Goal: Task Accomplishment & Management: Complete application form

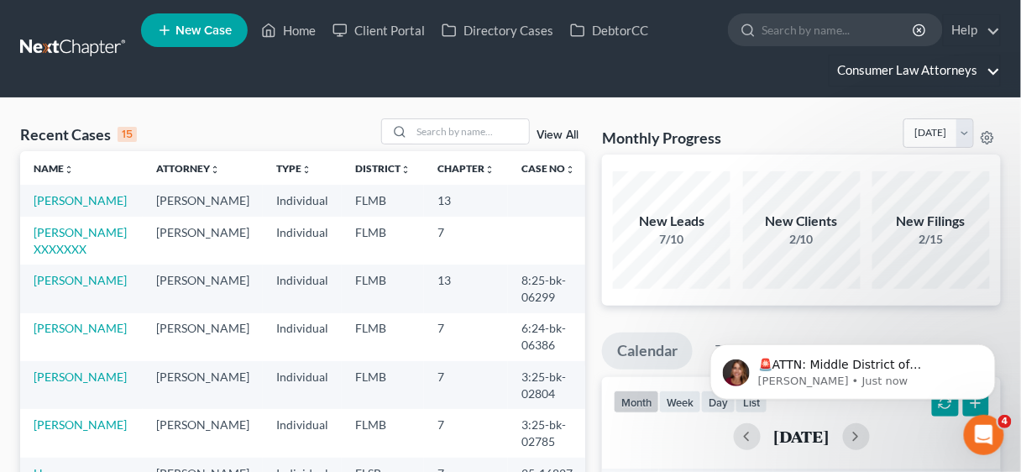
click at [919, 65] on link "Consumer Law Attorneys" at bounding box center [914, 70] width 170 height 30
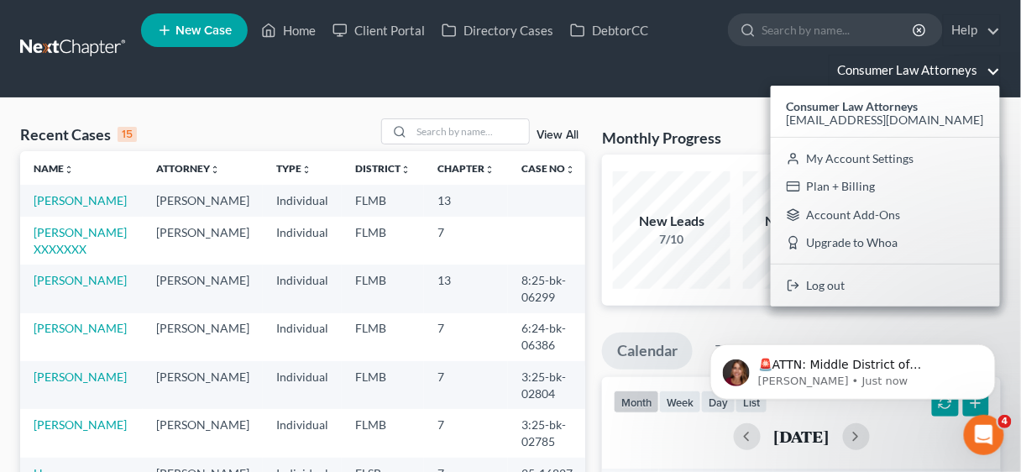
click at [919, 65] on link "Consumer Law Attorneys" at bounding box center [914, 70] width 170 height 30
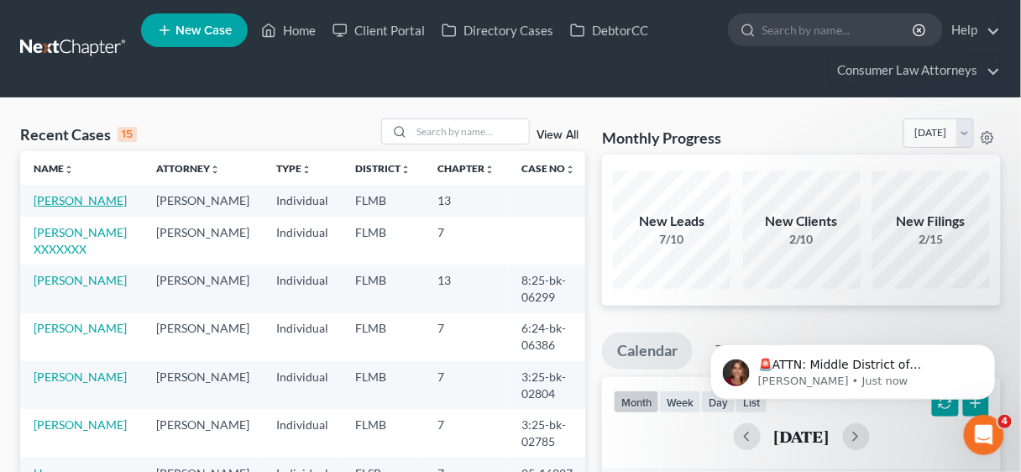
click at [49, 205] on link "Netram, Chris" at bounding box center [80, 200] width 93 height 14
select select "10"
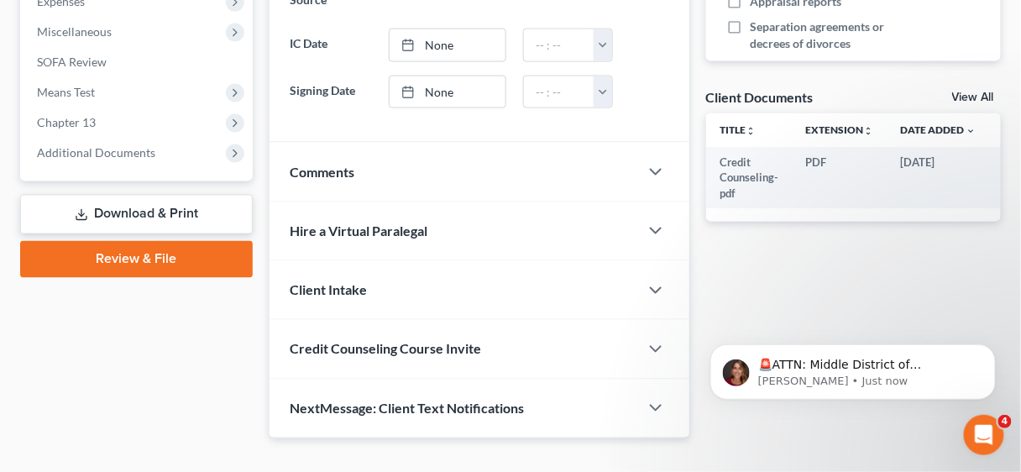
scroll to position [617, 0]
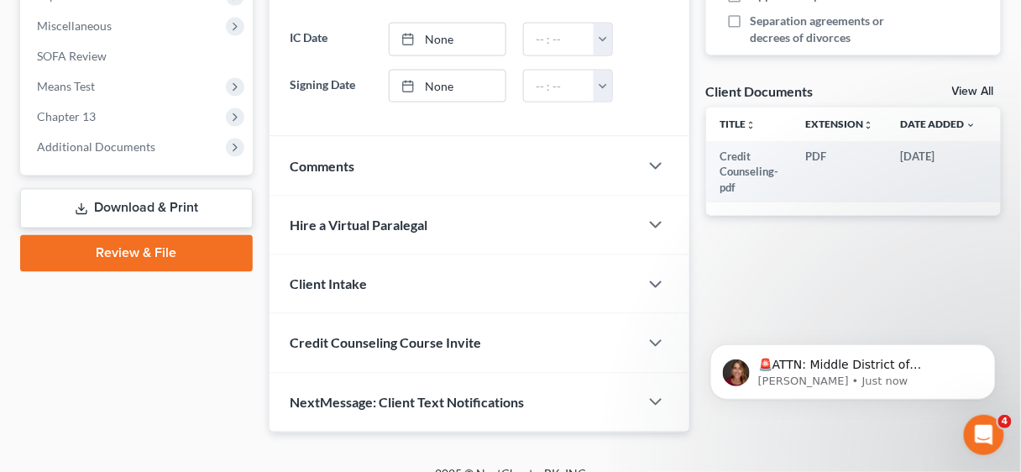
click at [168, 253] on link "Review & File" at bounding box center [136, 253] width 233 height 37
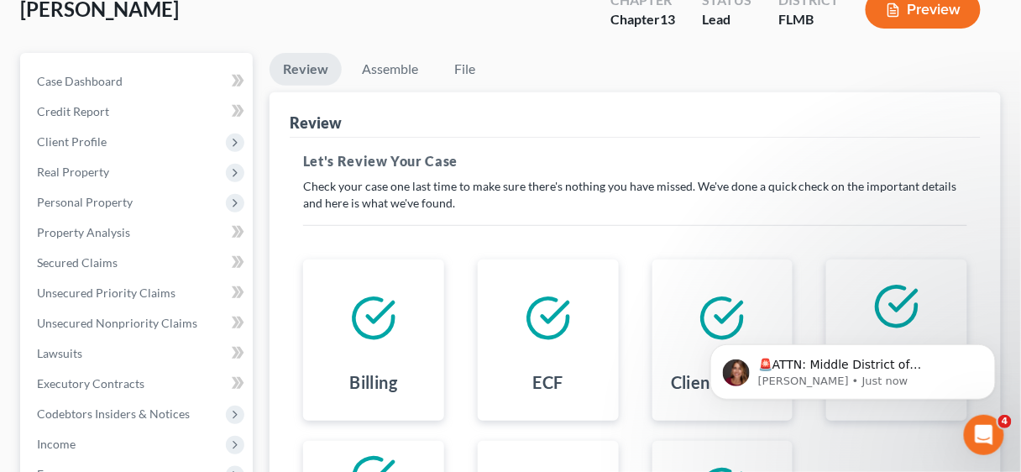
scroll to position [134, 0]
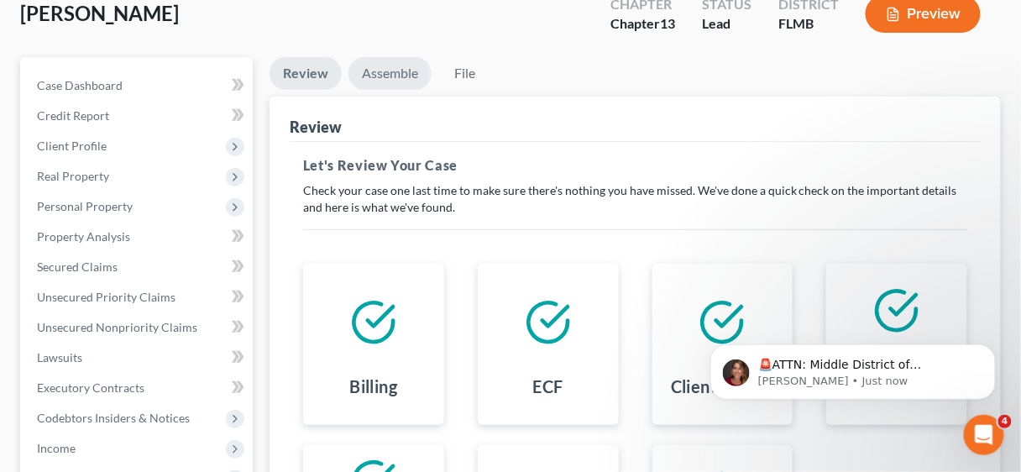
click at [384, 71] on link "Assemble" at bounding box center [389, 73] width 83 height 33
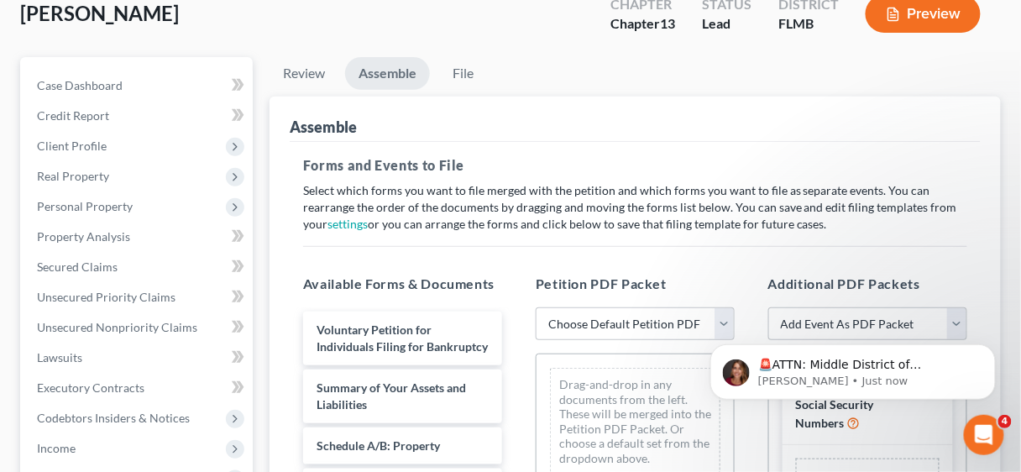
click at [719, 325] on body "🚨ATTN: Middle District of Florida The court has added a new Credit Counseling F…" at bounding box center [852, 367] width 322 height 104
click at [716, 319] on body "🚨ATTN: Middle District of Florida The court has added a new Credit Counseling F…" at bounding box center [852, 367] width 322 height 104
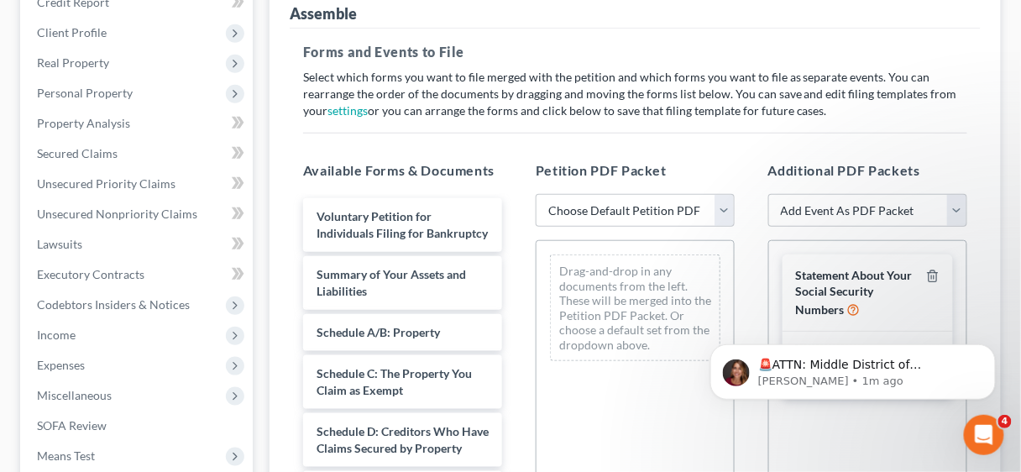
scroll to position [269, 0]
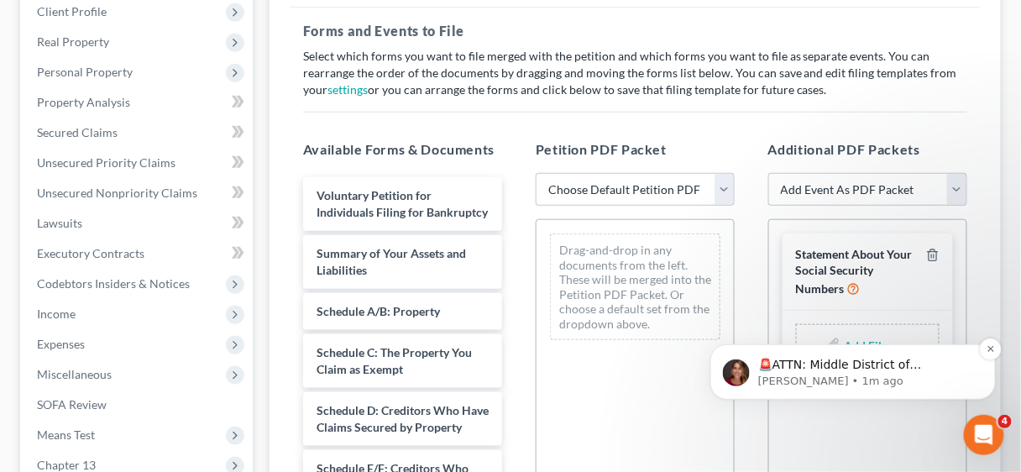
click at [800, 364] on p "🚨ATTN: Middle District of Florida The court has added a new Credit Counseling F…" at bounding box center [865, 364] width 217 height 17
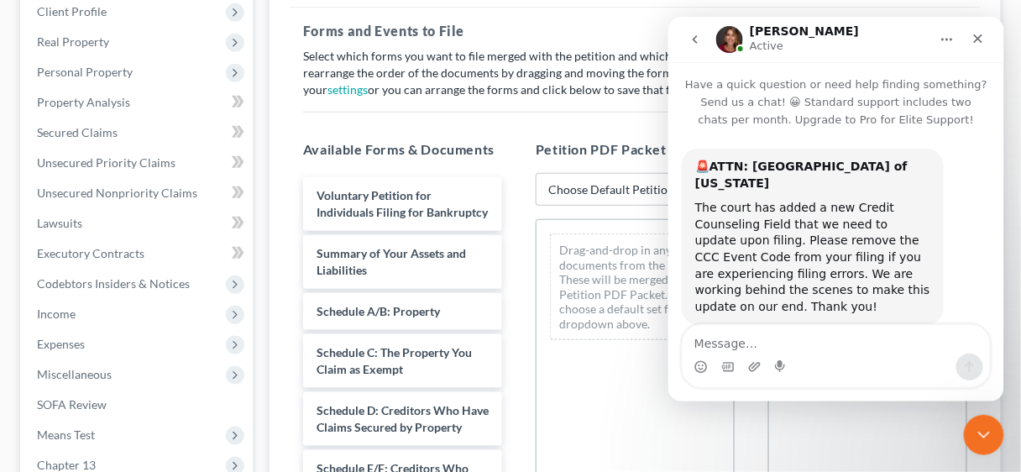
scroll to position [18, 0]
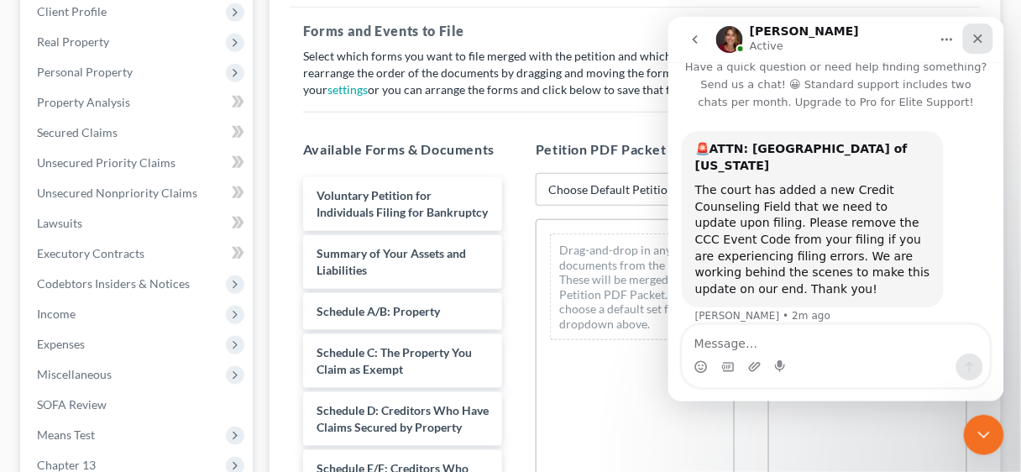
click at [977, 34] on icon "Close" at bounding box center [977, 37] width 13 height 13
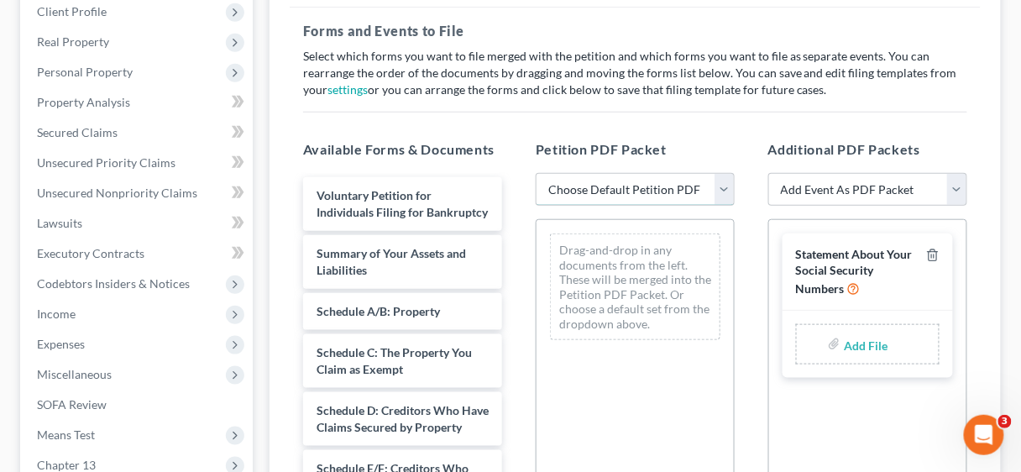
click at [724, 187] on select "Choose Default Petition PDF Packet Complete Bankruptcy Petition (all forms and …" at bounding box center [635, 190] width 199 height 34
select select "1"
click at [536, 173] on select "Choose Default Petition PDF Packet Complete Bankruptcy Petition (all forms and …" at bounding box center [635, 190] width 199 height 34
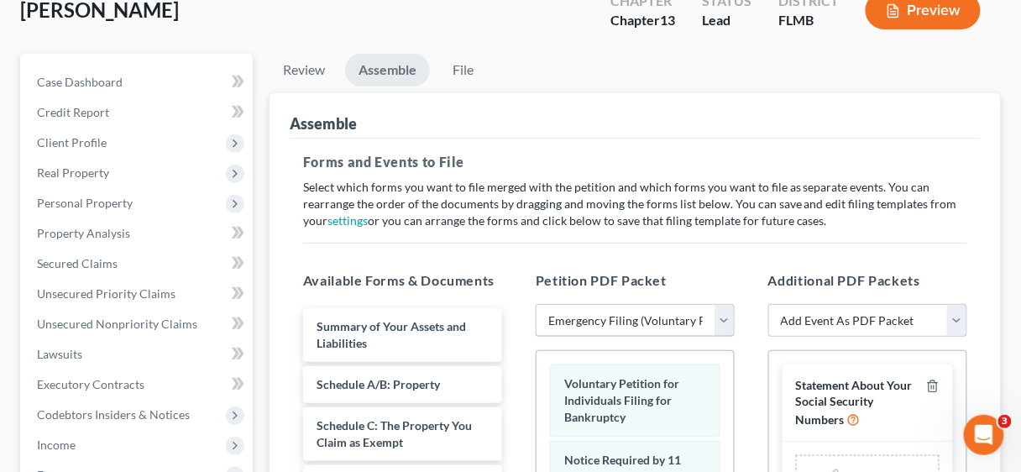
scroll to position [0, 0]
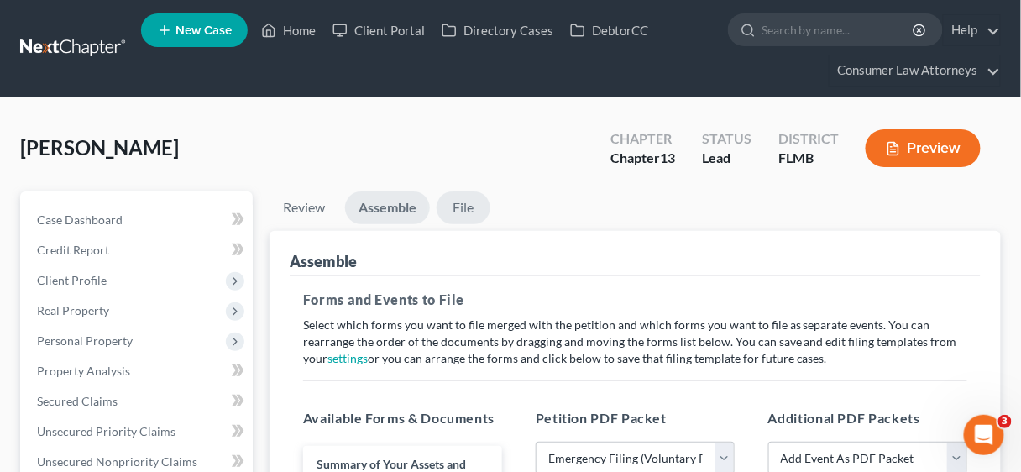
click at [457, 204] on link "File" at bounding box center [464, 207] width 54 height 33
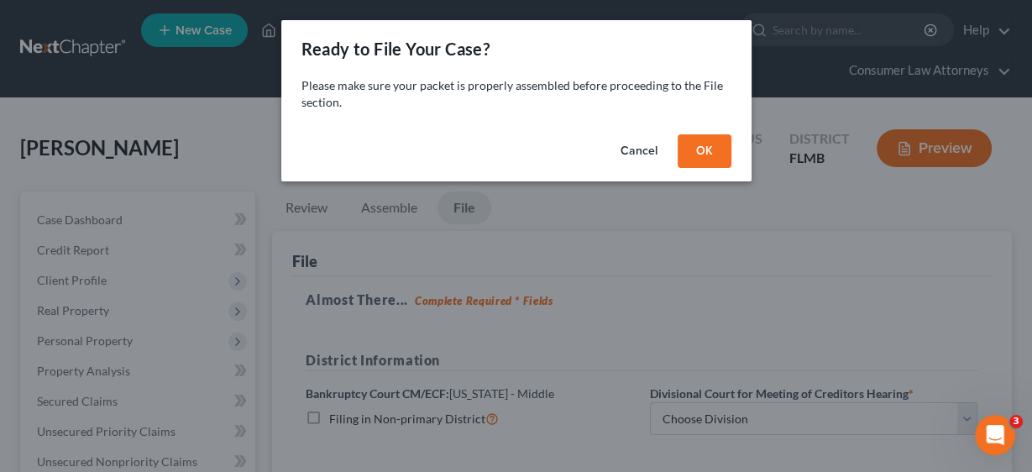
click at [705, 149] on button "OK" at bounding box center [705, 151] width 54 height 34
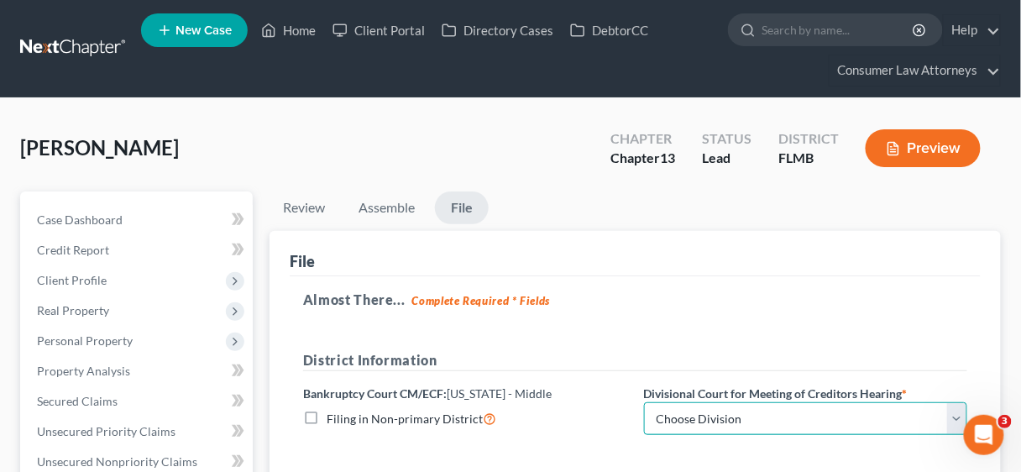
click at [959, 409] on select "Choose Division Fort Myers Jacksonville Orlando Tampa" at bounding box center [806, 419] width 324 height 34
select select "2"
click at [644, 402] on select "Choose Division Fort Myers Jacksonville Orlando Tampa" at bounding box center [806, 419] width 324 height 34
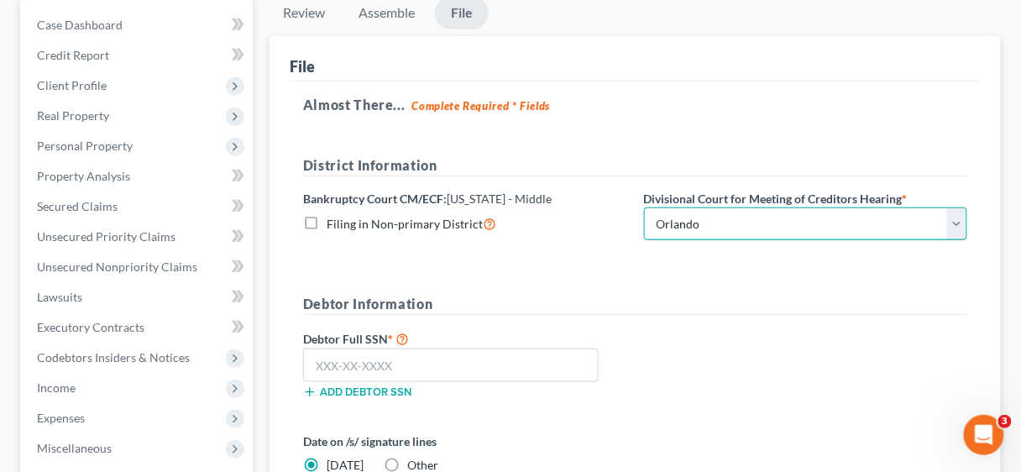
scroll to position [201, 0]
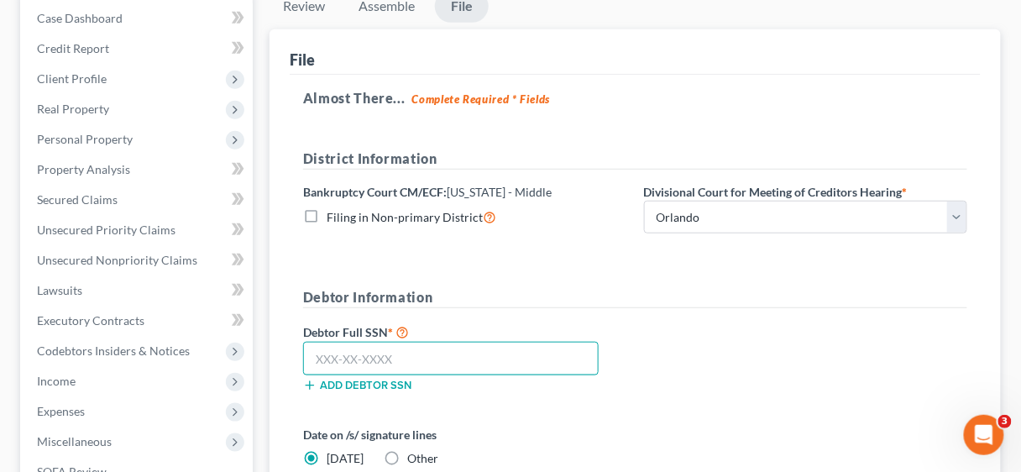
click at [390, 350] on input "text" at bounding box center [451, 359] width 296 height 34
click at [500, 347] on input "text" at bounding box center [451, 359] width 296 height 34
click at [467, 356] on input "text" at bounding box center [451, 359] width 296 height 34
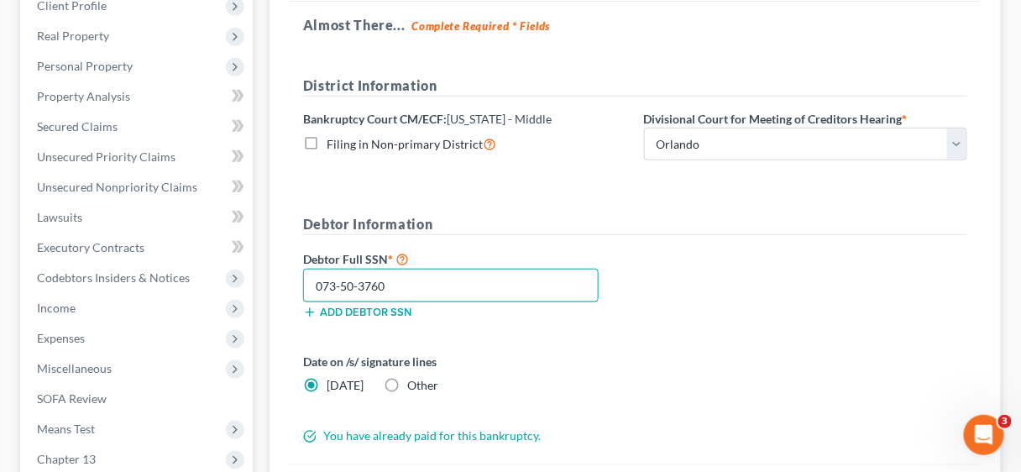
scroll to position [470, 0]
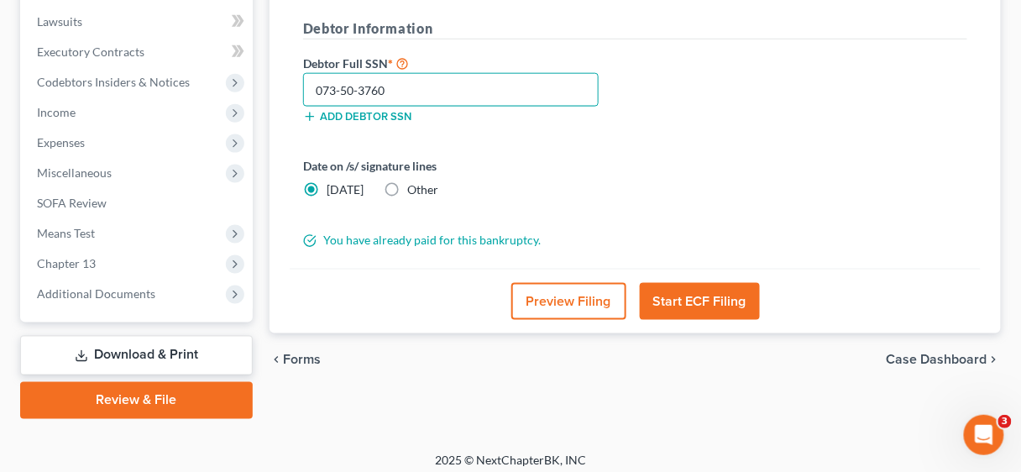
type input "073-50-3760"
click at [693, 299] on button "Start ECF Filing" at bounding box center [700, 301] width 120 height 37
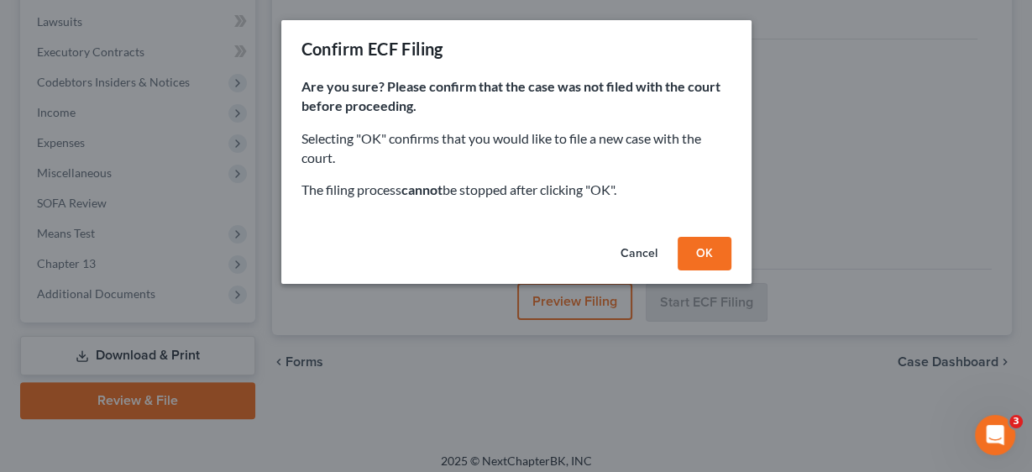
click at [701, 250] on button "OK" at bounding box center [705, 254] width 54 height 34
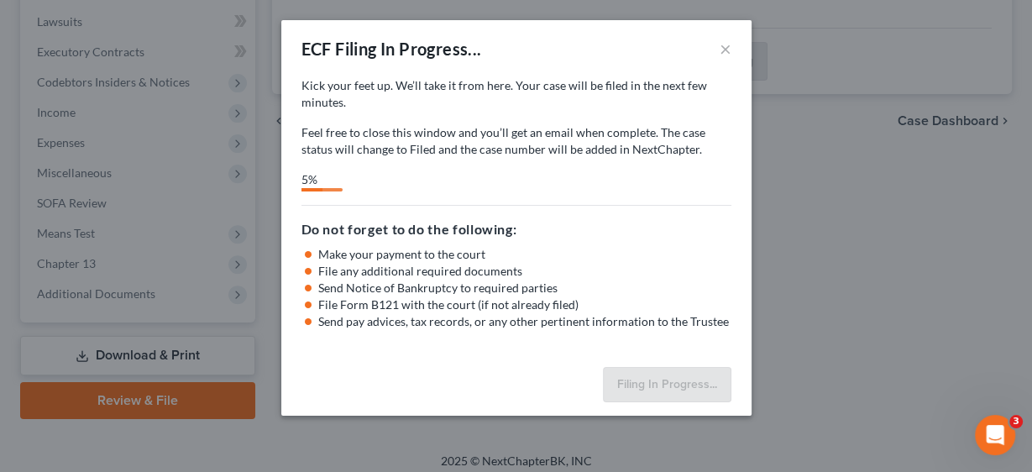
select select "2"
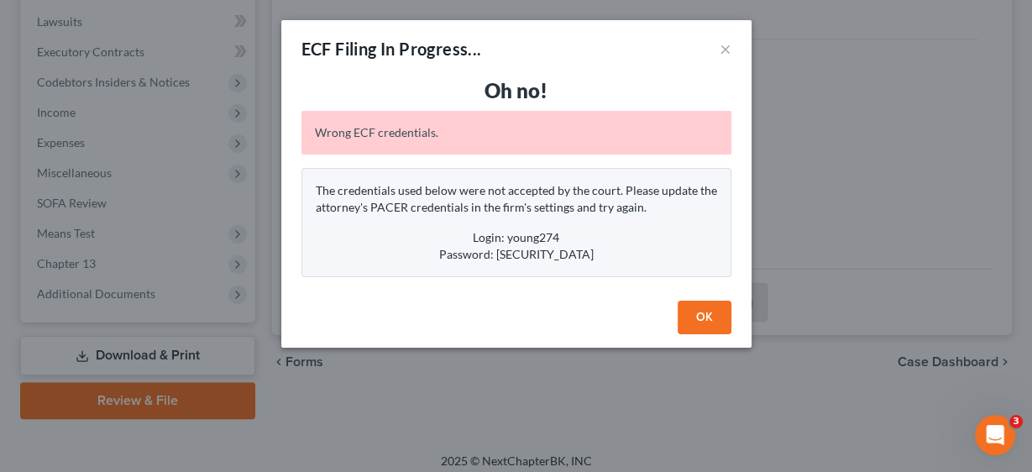
click at [713, 317] on button "OK" at bounding box center [705, 318] width 54 height 34
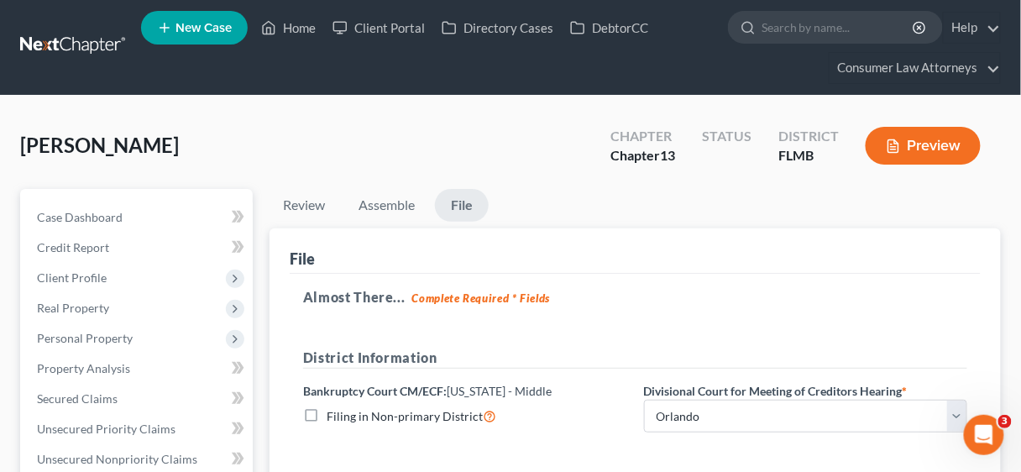
scroll to position [0, 0]
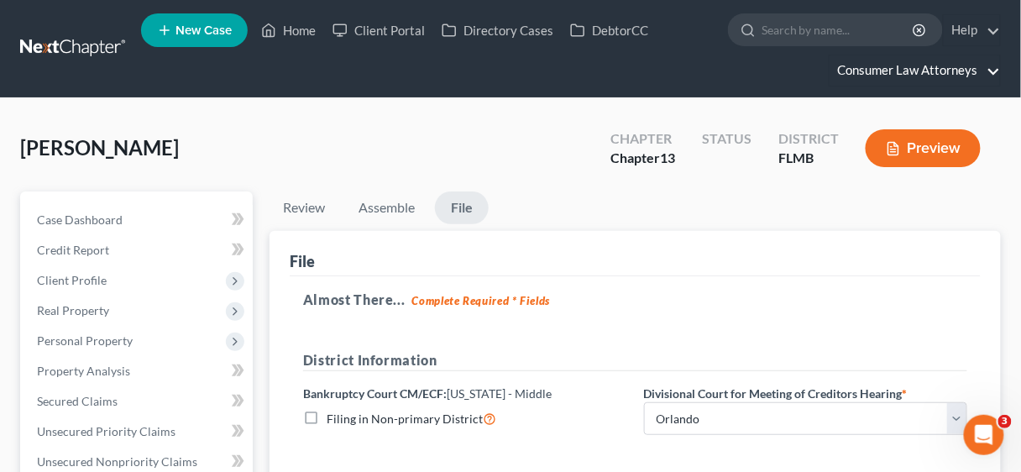
click at [922, 70] on link "Consumer Law Attorneys" at bounding box center [914, 70] width 170 height 30
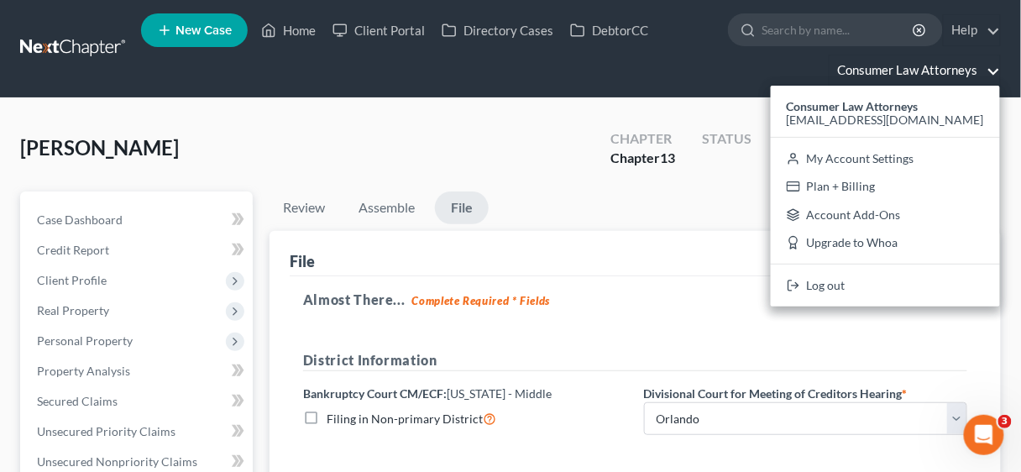
click at [712, 248] on div "File" at bounding box center [635, 253] width 691 height 45
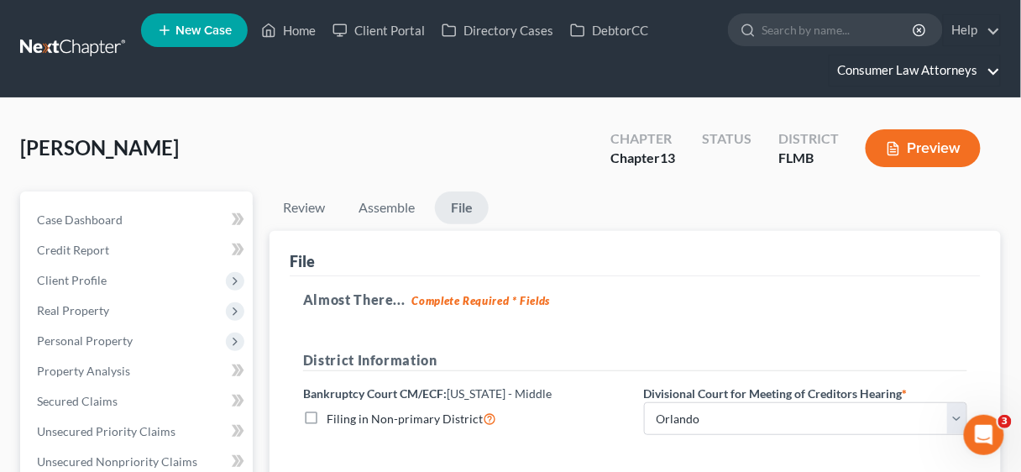
click at [905, 66] on link "Consumer Law Attorneys" at bounding box center [914, 70] width 170 height 30
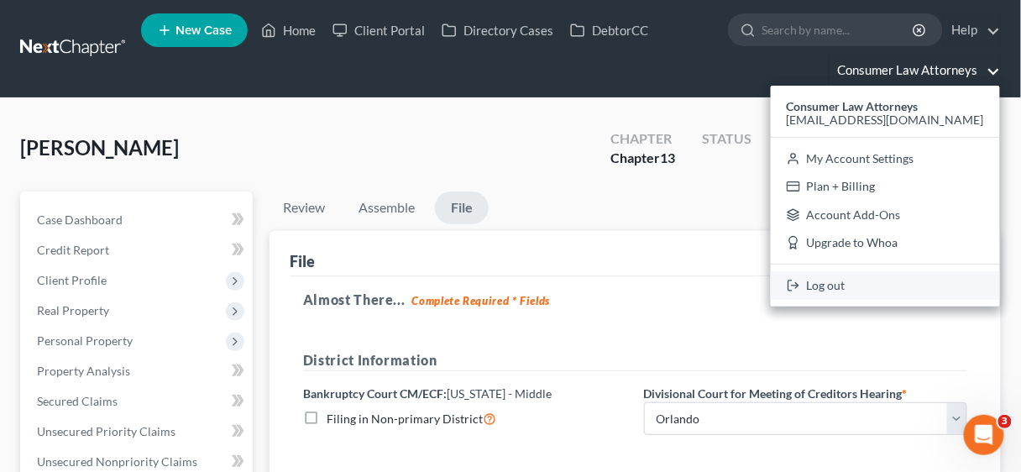
click at [846, 277] on link "Log out" at bounding box center [885, 285] width 229 height 29
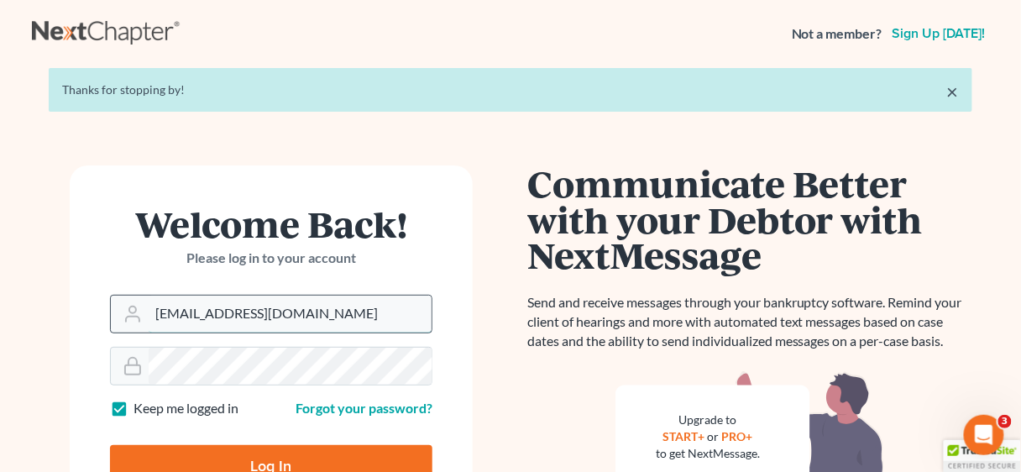
drag, startPoint x: 342, startPoint y: 317, endPoint x: 141, endPoint y: 319, distance: 200.7
click at [141, 319] on div "[EMAIL_ADDRESS][DOMAIN_NAME]" at bounding box center [271, 314] width 322 height 39
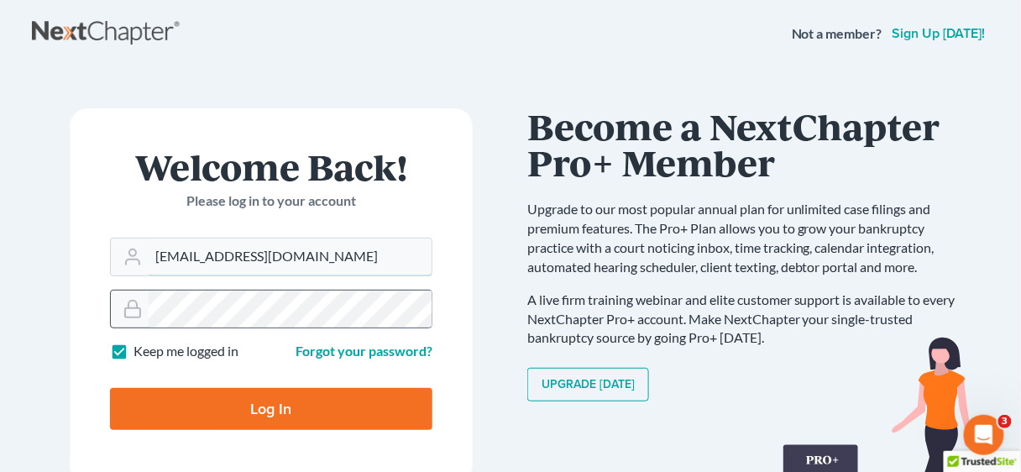
type input "ykim@consumerlawattorneys.com"
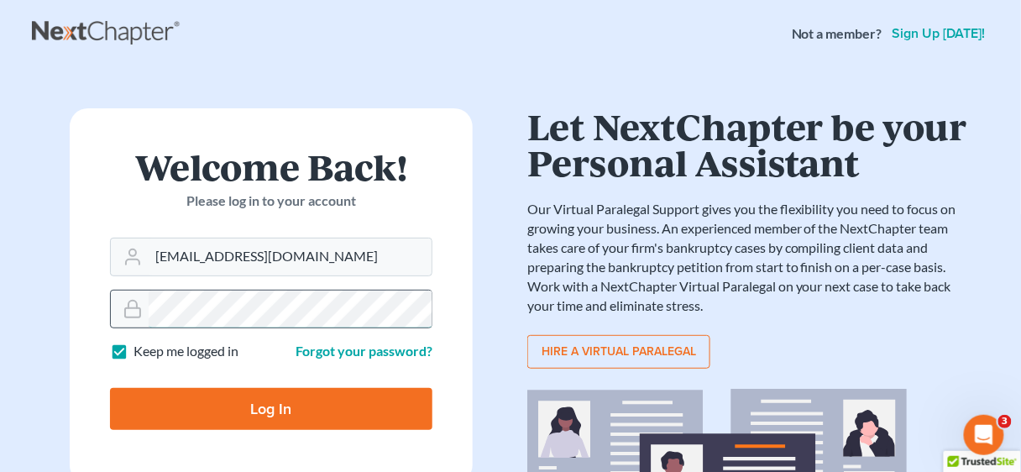
click at [144, 307] on div at bounding box center [271, 309] width 322 height 39
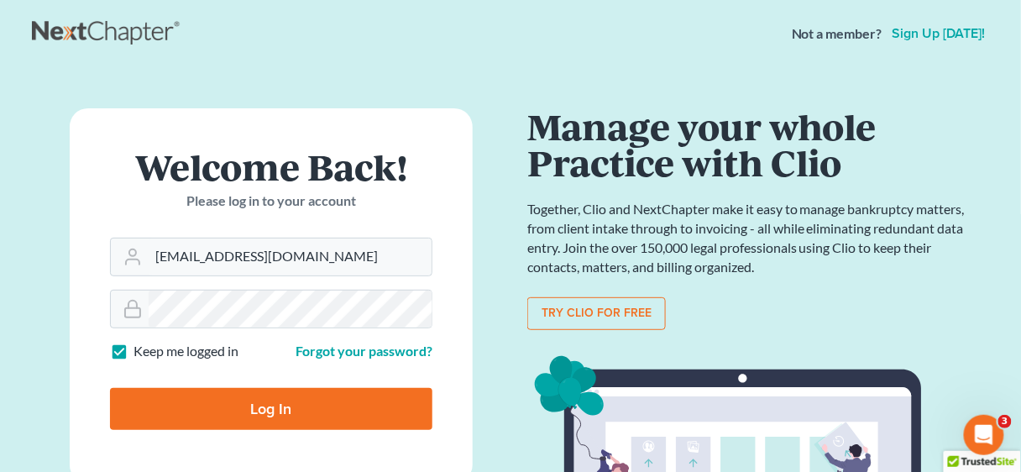
click at [265, 395] on input "Log In" at bounding box center [271, 409] width 322 height 42
type input "Thinking..."
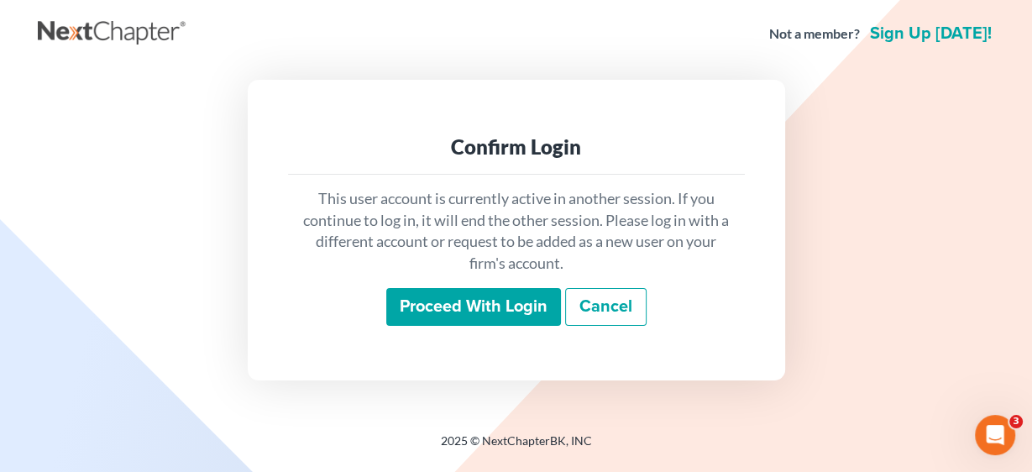
click at [463, 301] on input "Proceed with login" at bounding box center [473, 307] width 175 height 39
